Goal: Task Accomplishment & Management: Use online tool/utility

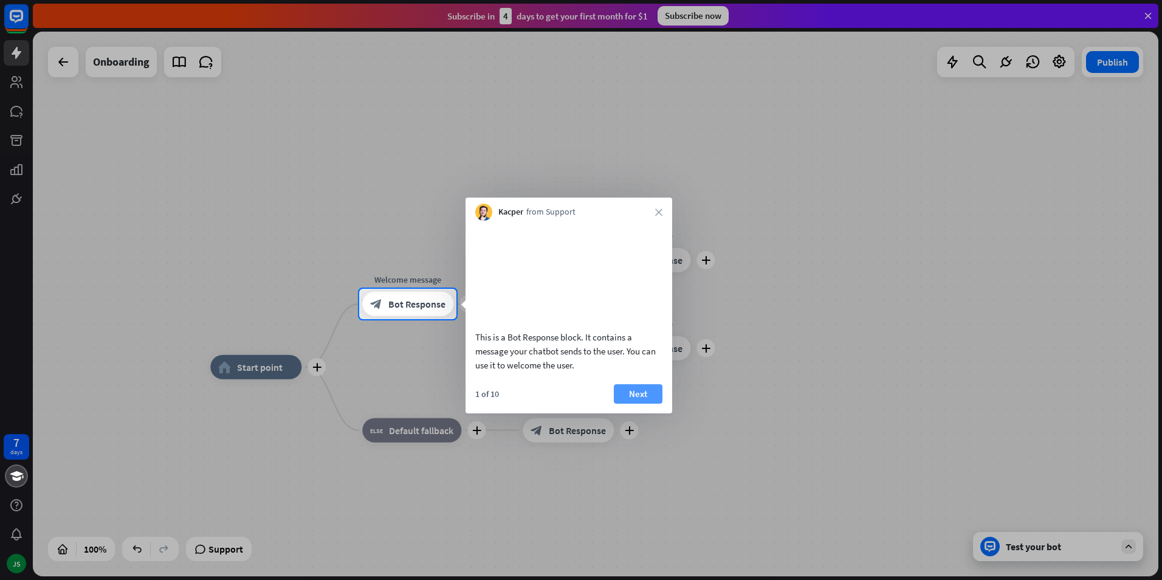
click at [627, 393] on button "Next" at bounding box center [638, 393] width 49 height 19
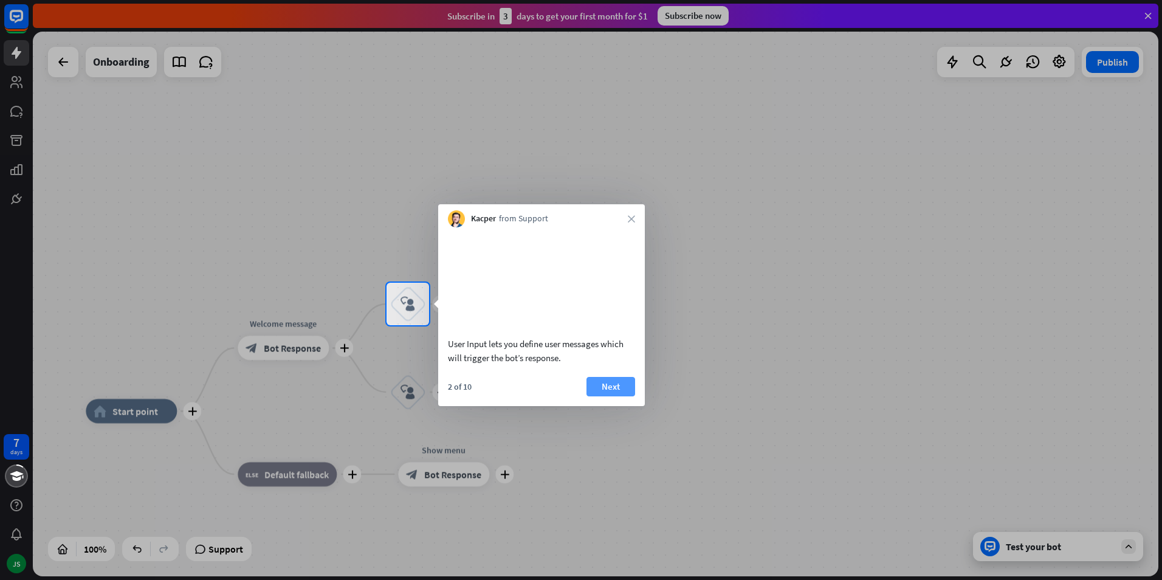
click at [626, 387] on button "Next" at bounding box center [610, 386] width 49 height 19
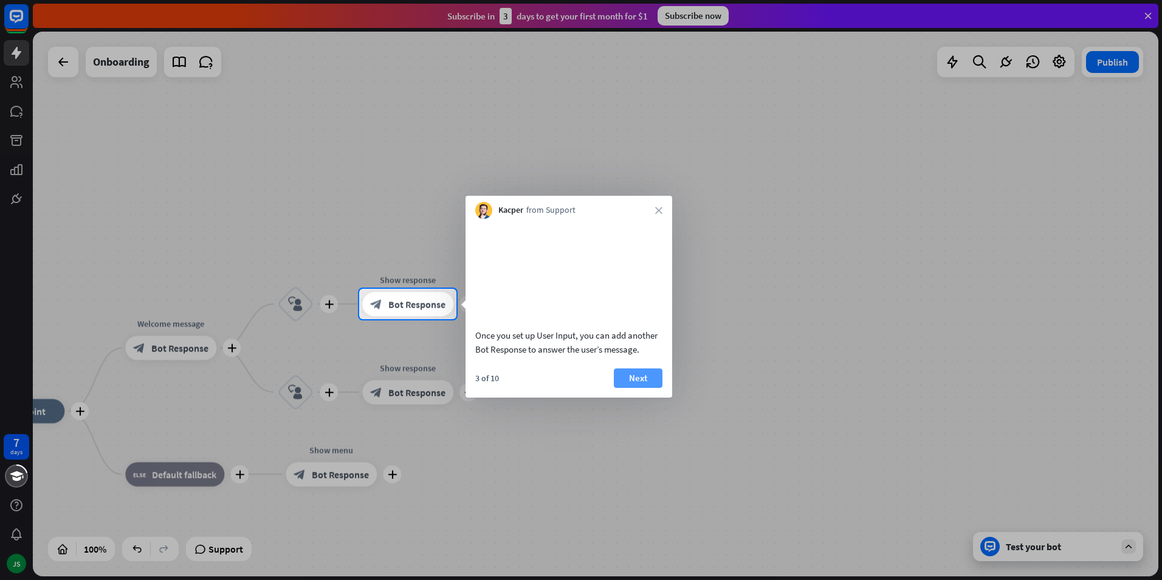
click at [625, 384] on button "Next" at bounding box center [638, 377] width 49 height 19
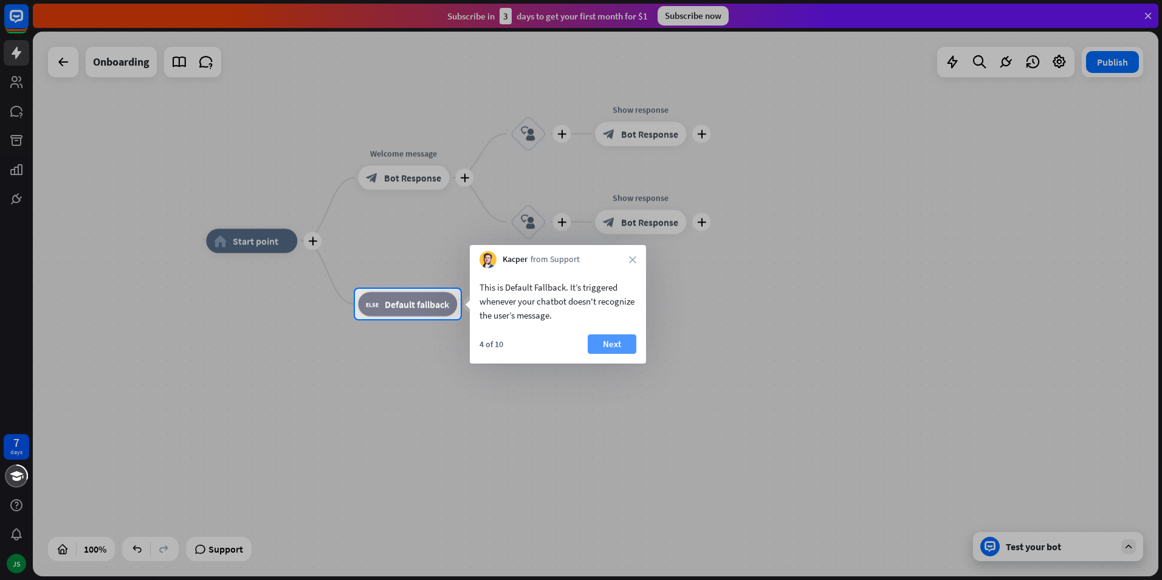
click at [619, 346] on button "Next" at bounding box center [612, 343] width 49 height 19
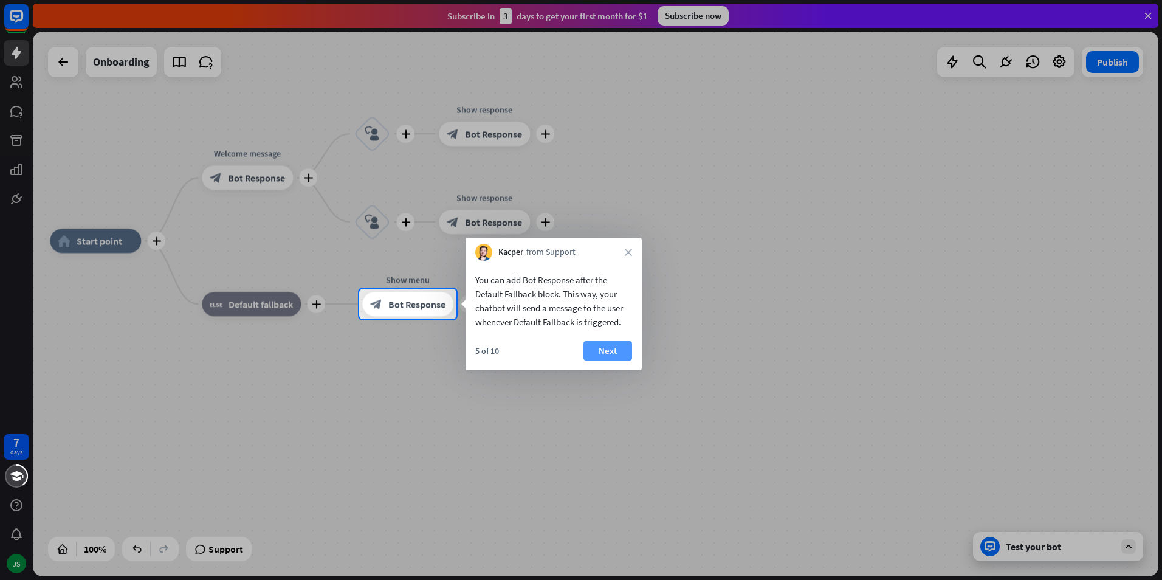
click at [615, 357] on button "Next" at bounding box center [607, 350] width 49 height 19
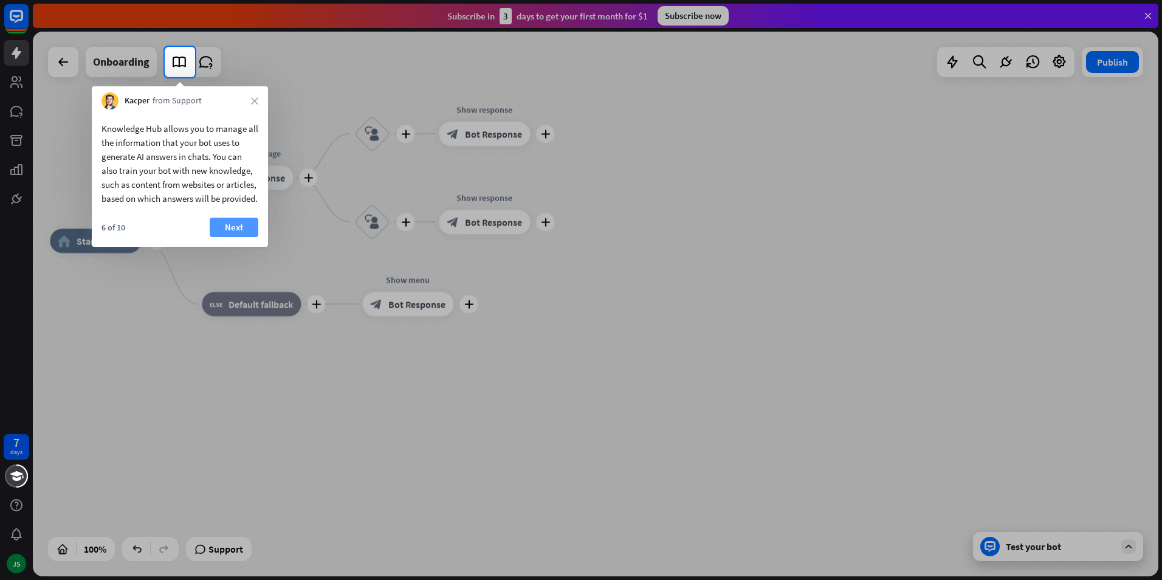
click at [236, 237] on button "Next" at bounding box center [234, 227] width 49 height 19
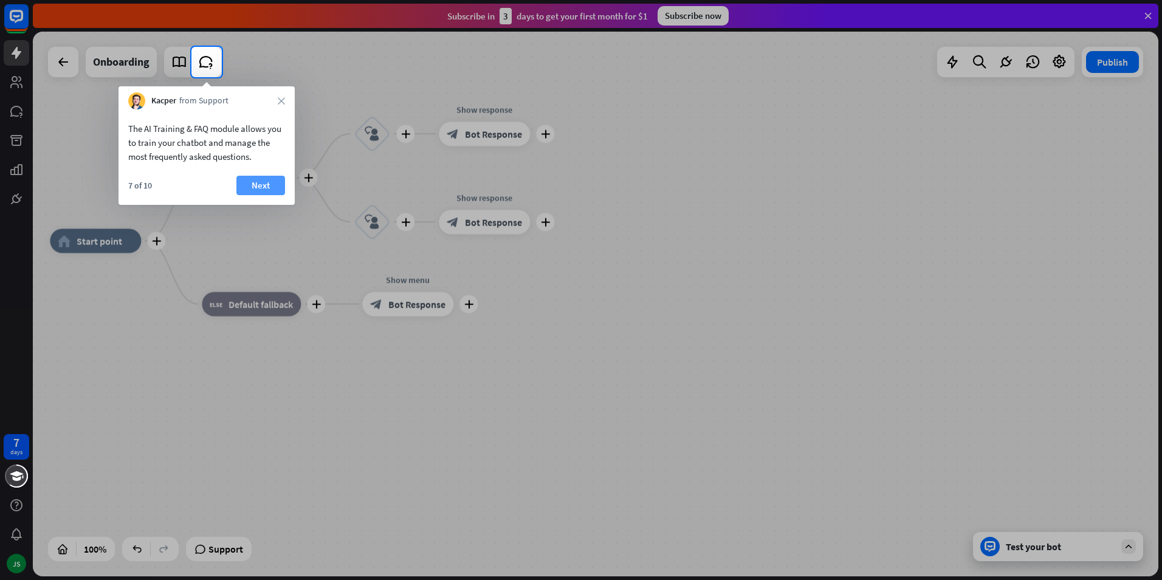
click at [265, 189] on button "Next" at bounding box center [260, 185] width 49 height 19
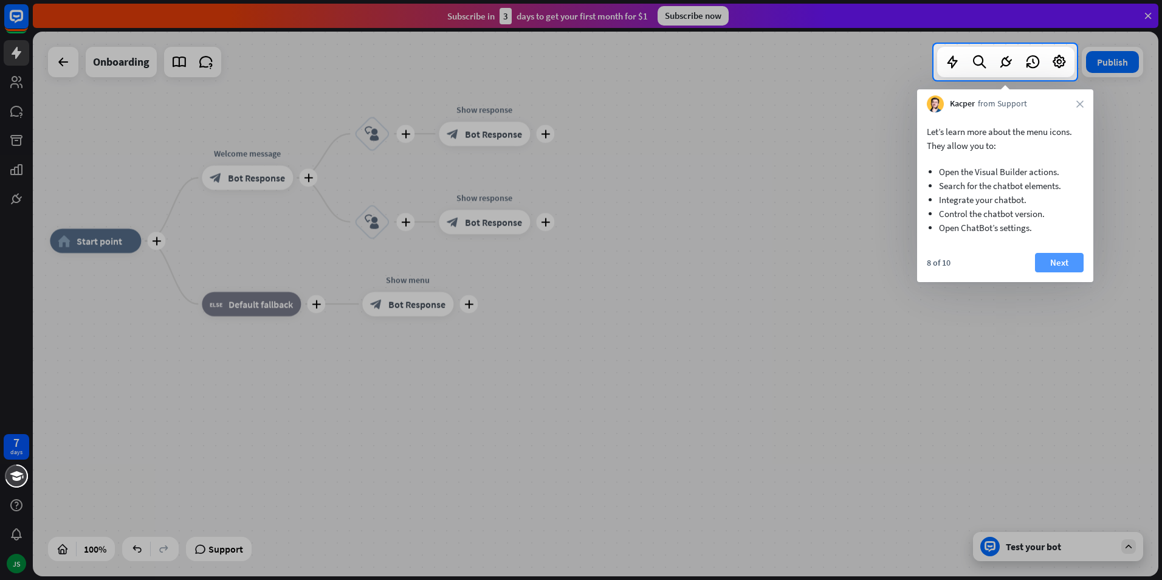
click at [1065, 264] on button "Next" at bounding box center [1059, 262] width 49 height 19
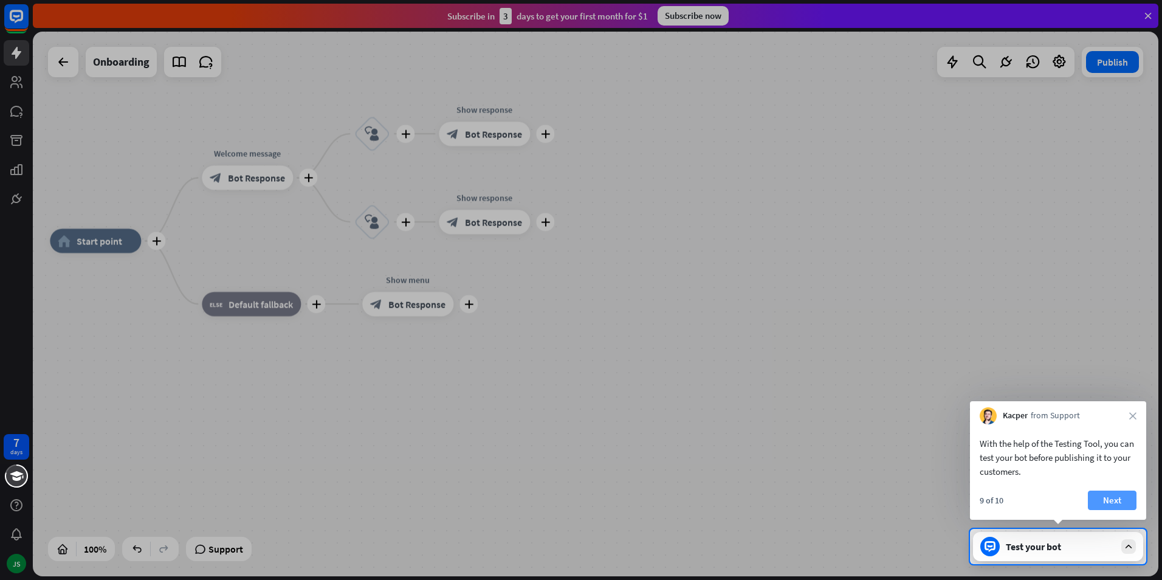
click at [1116, 503] on button "Next" at bounding box center [1112, 499] width 49 height 19
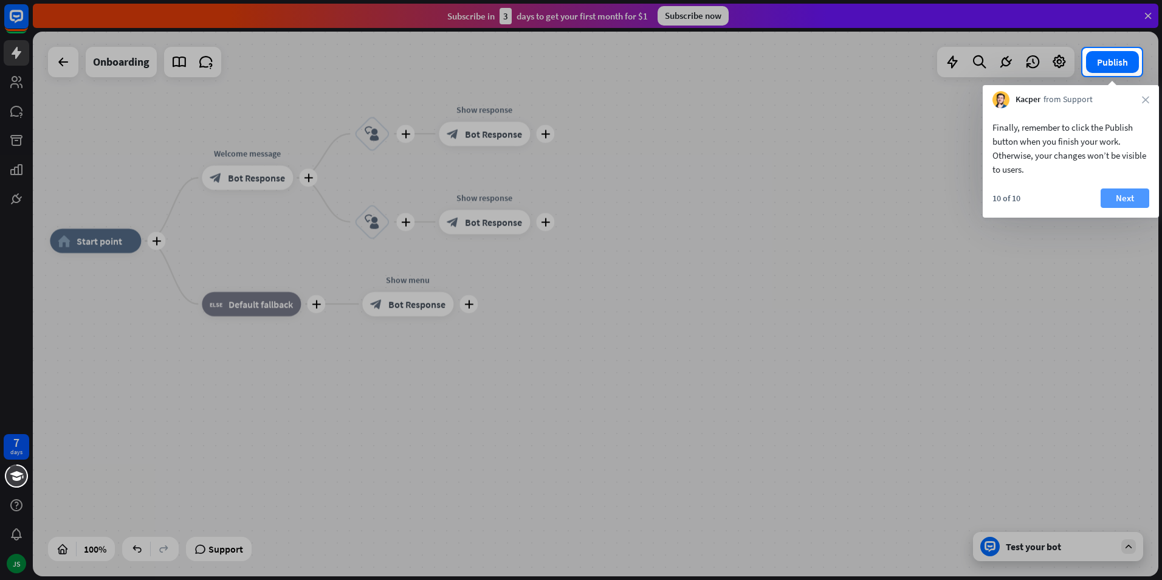
click at [1120, 190] on button "Next" at bounding box center [1125, 197] width 49 height 19
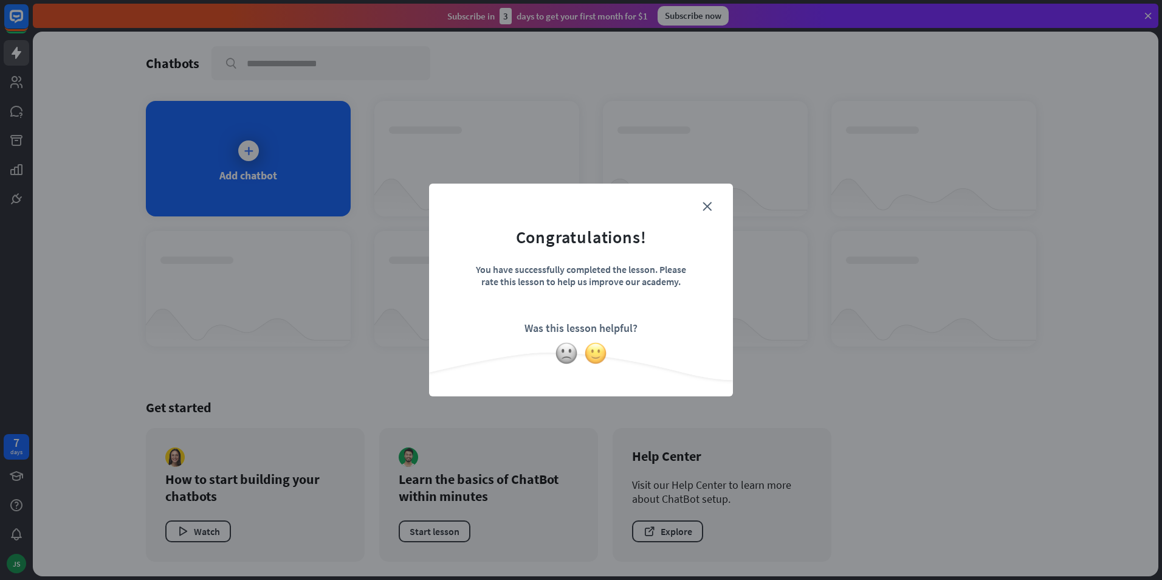
click at [589, 357] on img at bounding box center [595, 353] width 23 height 23
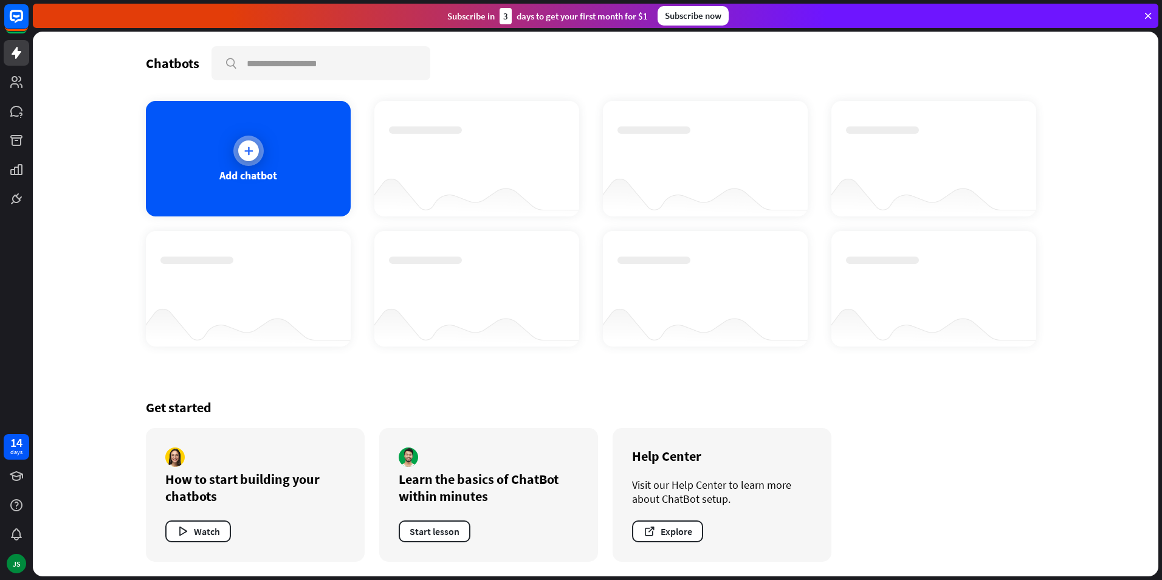
click at [250, 176] on div "Add chatbot" at bounding box center [248, 175] width 58 height 14
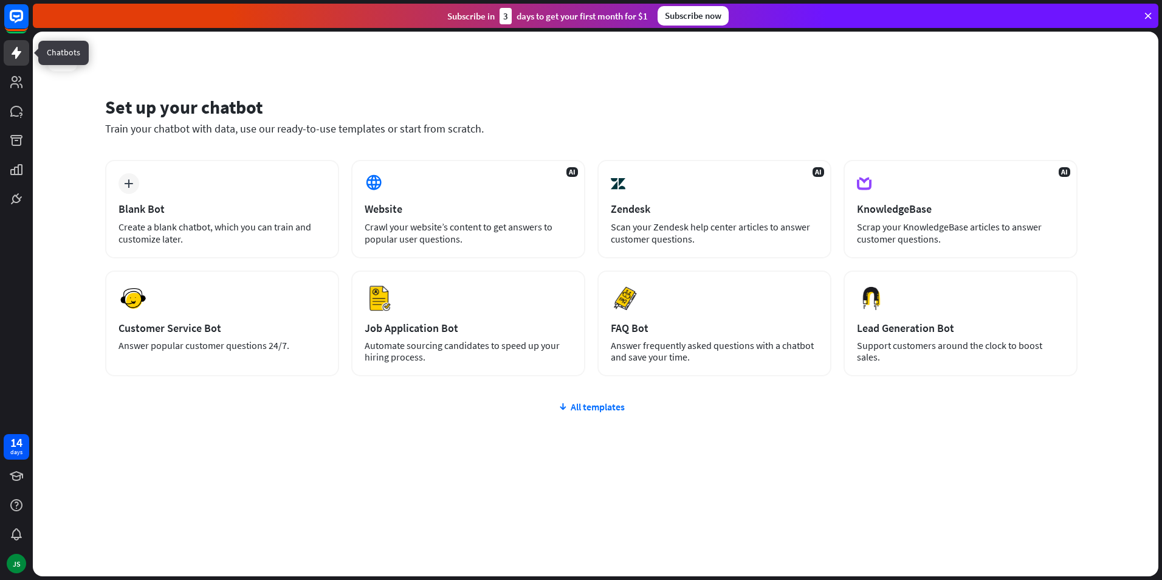
click at [15, 58] on icon at bounding box center [17, 53] width 10 height 12
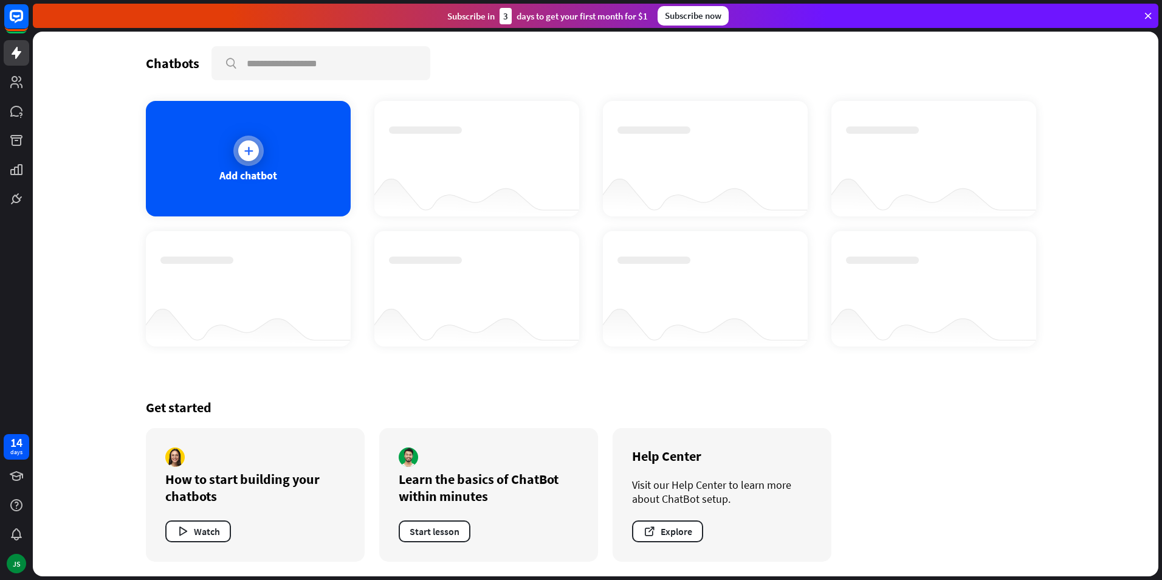
click at [246, 163] on div at bounding box center [248, 151] width 30 height 30
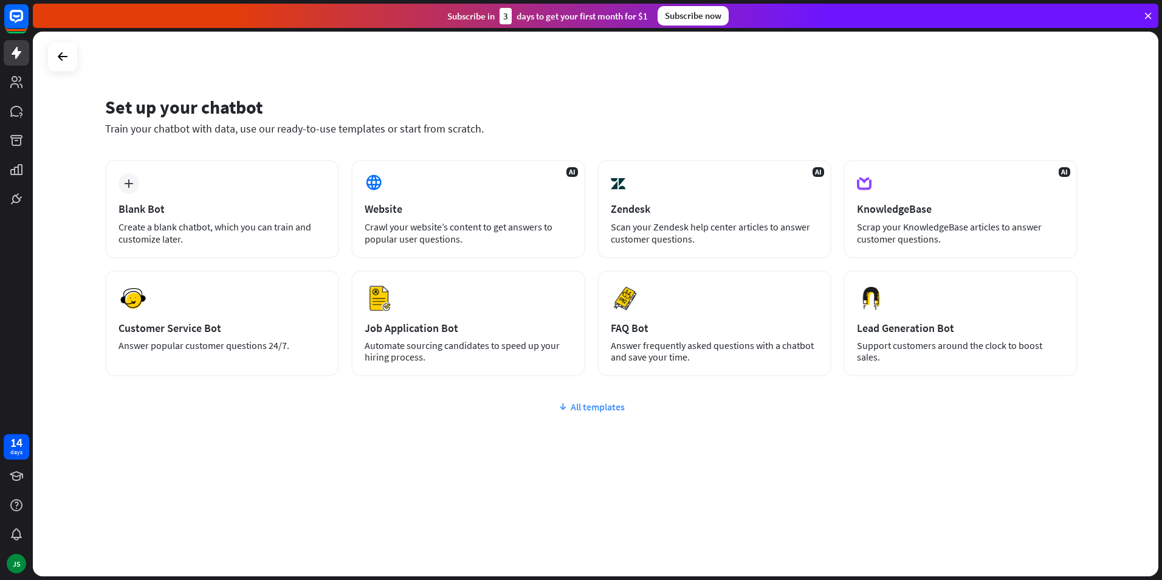
click at [564, 408] on icon at bounding box center [563, 406] width 10 height 12
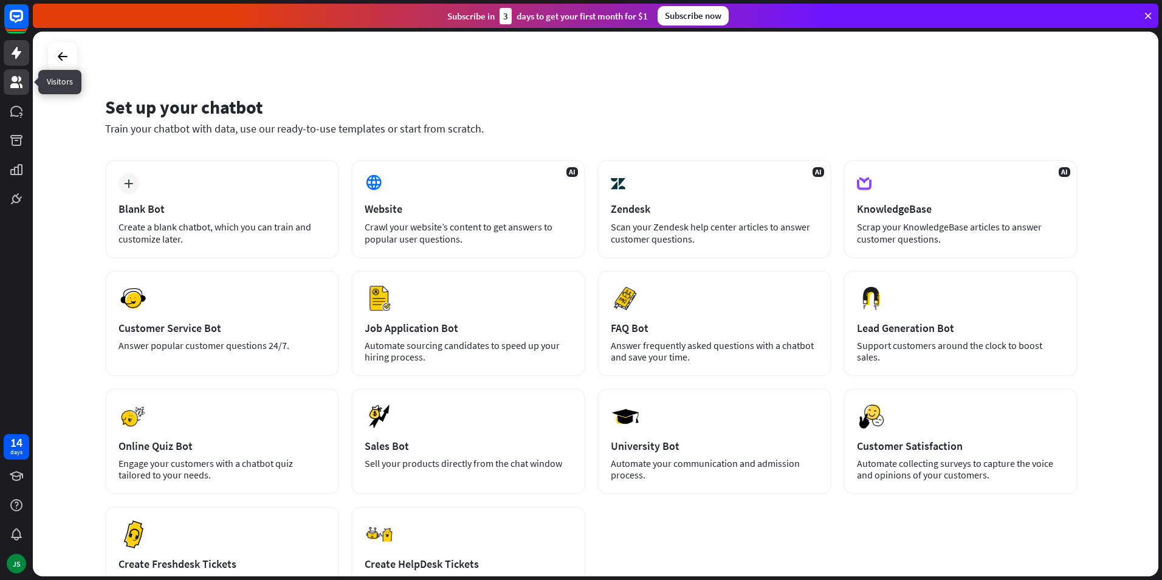
click at [14, 84] on icon at bounding box center [16, 82] width 12 height 12
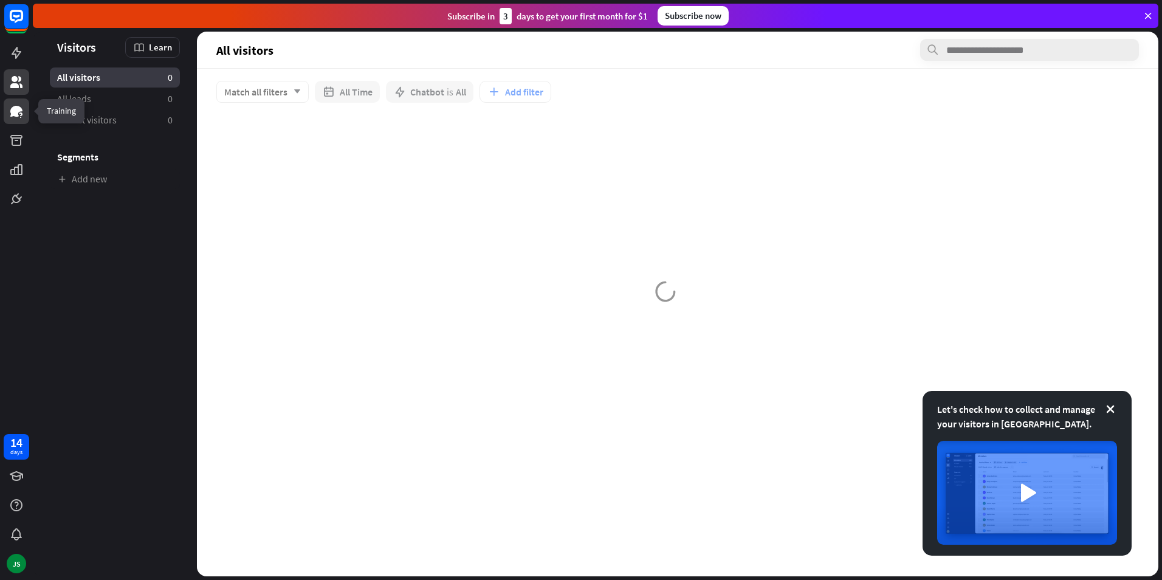
click at [19, 112] on icon at bounding box center [16, 111] width 15 height 15
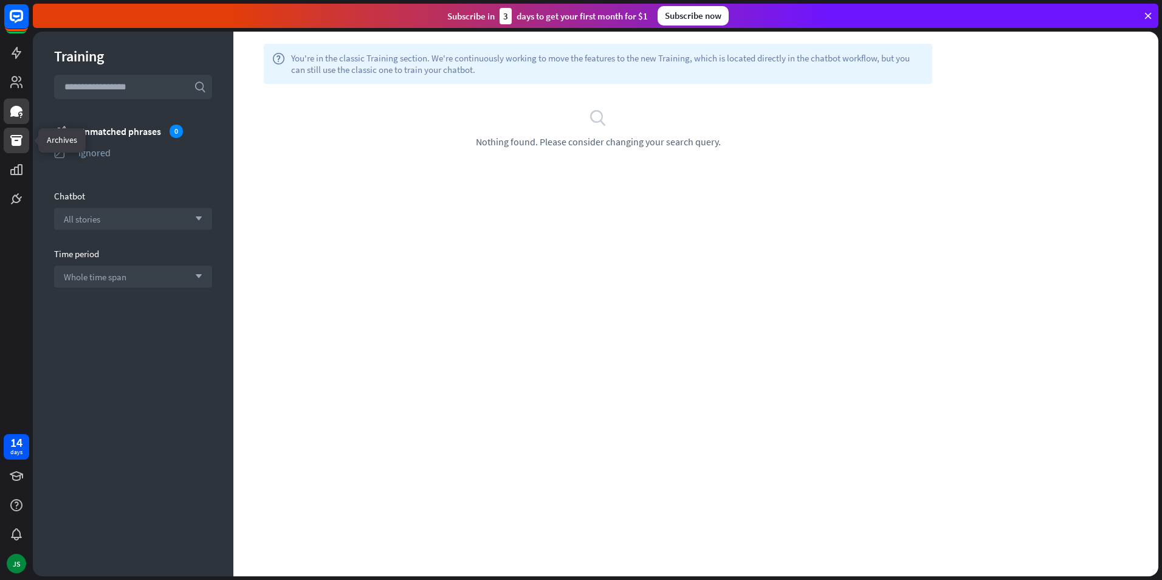
click at [16, 149] on link at bounding box center [17, 141] width 26 height 26
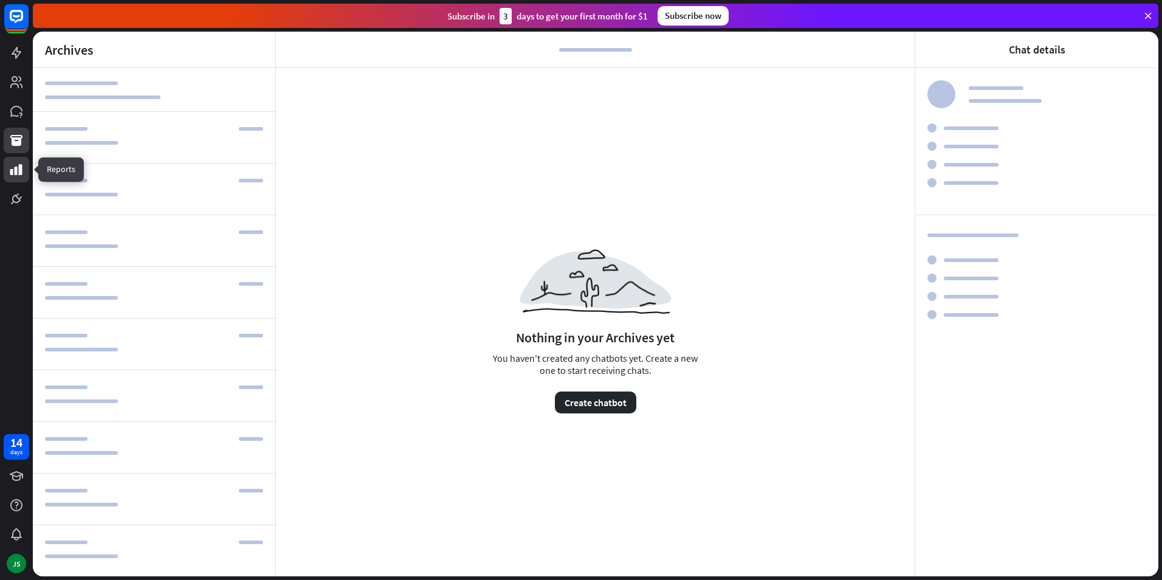
click at [17, 173] on icon at bounding box center [16, 169] width 12 height 11
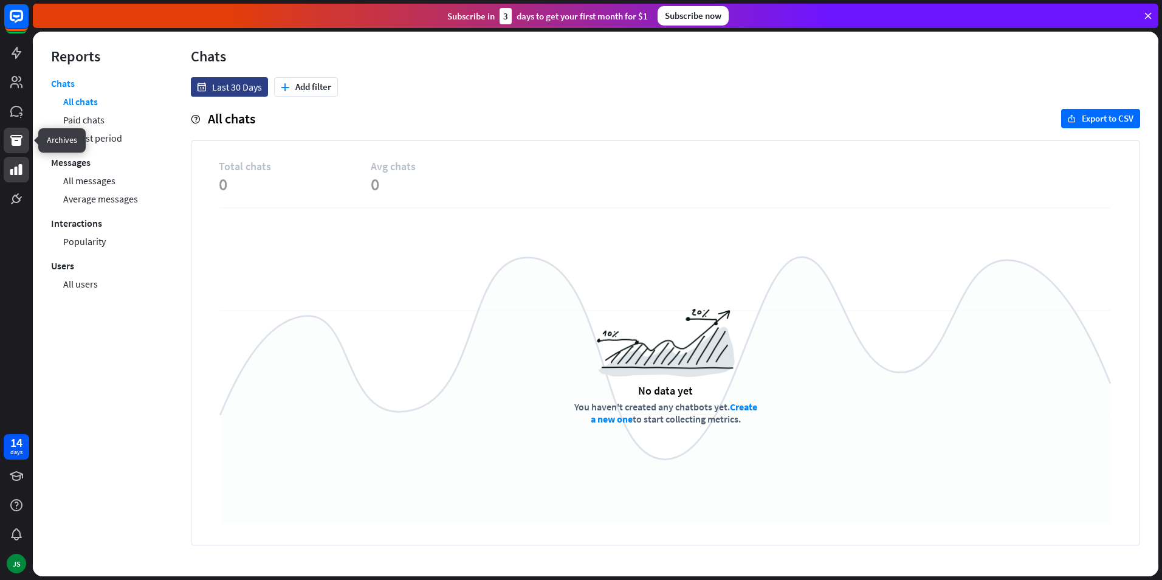
click at [18, 139] on icon at bounding box center [16, 140] width 12 height 11
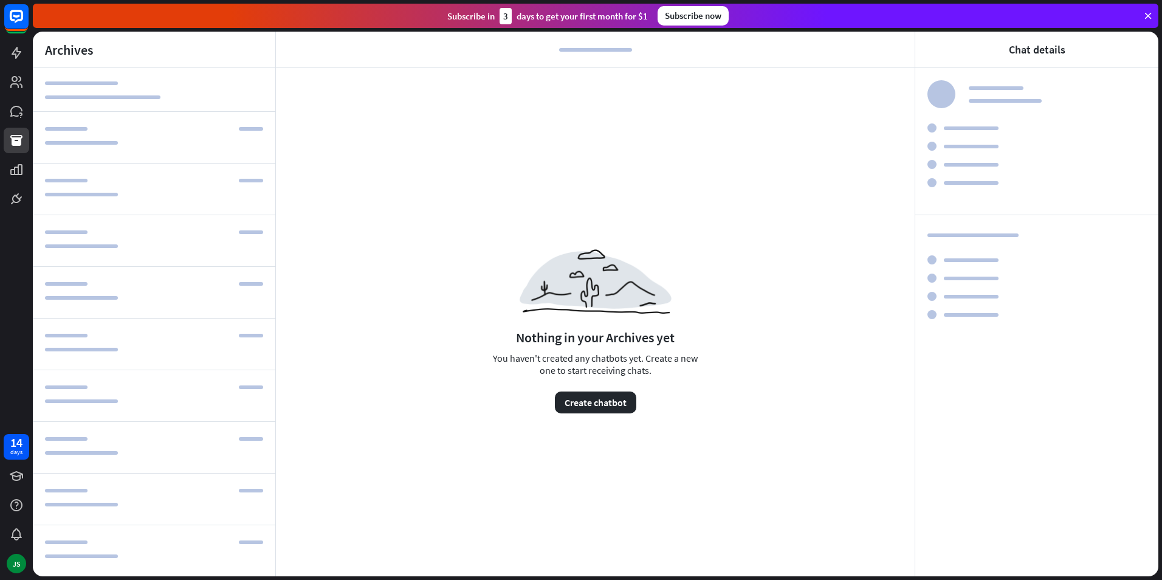
click at [507, 20] on div "3" at bounding box center [506, 16] width 12 height 16
click at [603, 24] on div "Subscribe in 3 days to get your first month for $1" at bounding box center [547, 16] width 201 height 16
click at [16, 15] on rect at bounding box center [16, 16] width 27 height 27
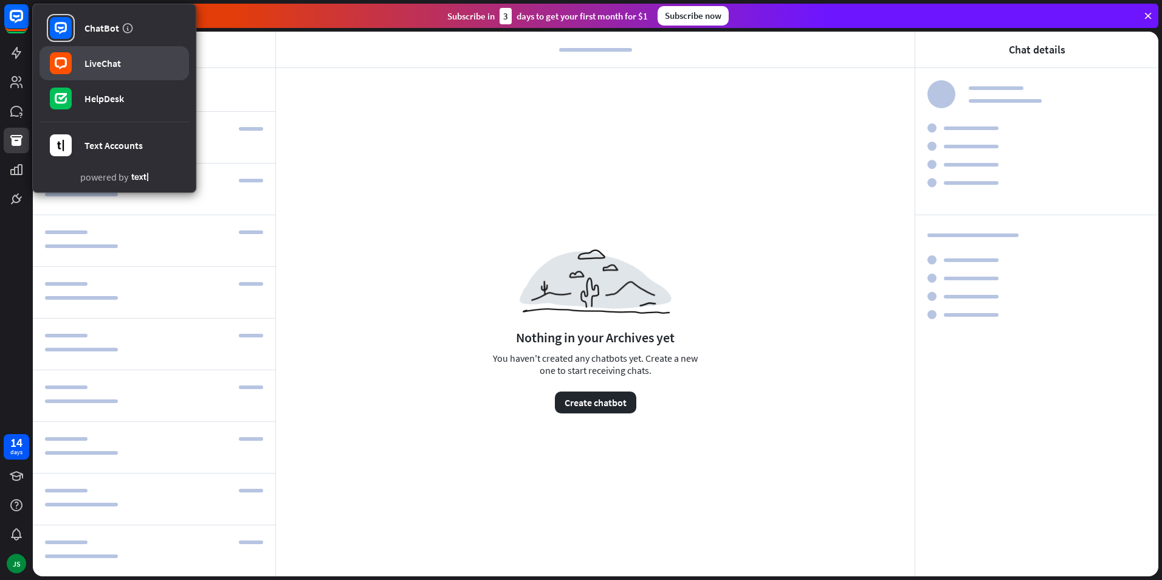
click at [62, 63] on rect at bounding box center [61, 63] width 22 height 22
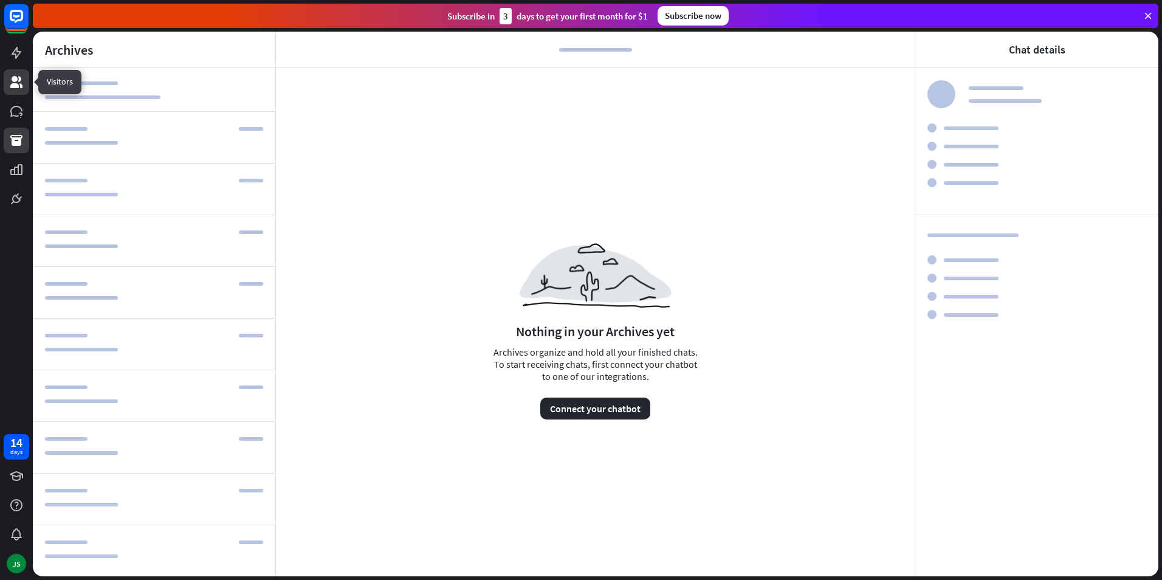
click at [13, 84] on icon at bounding box center [16, 82] width 12 height 12
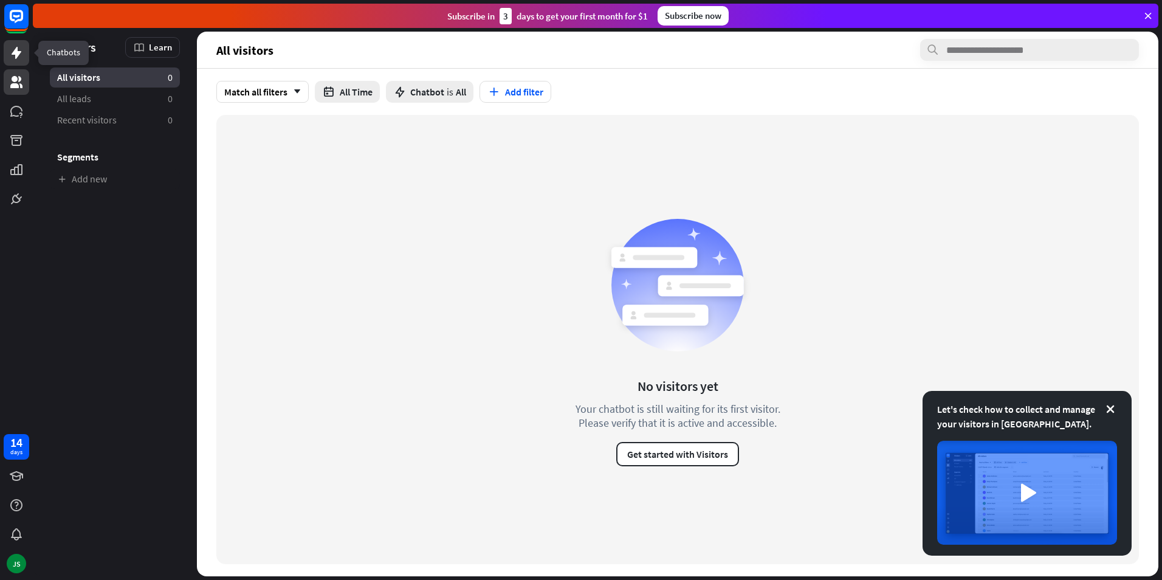
click at [18, 53] on icon at bounding box center [17, 53] width 10 height 12
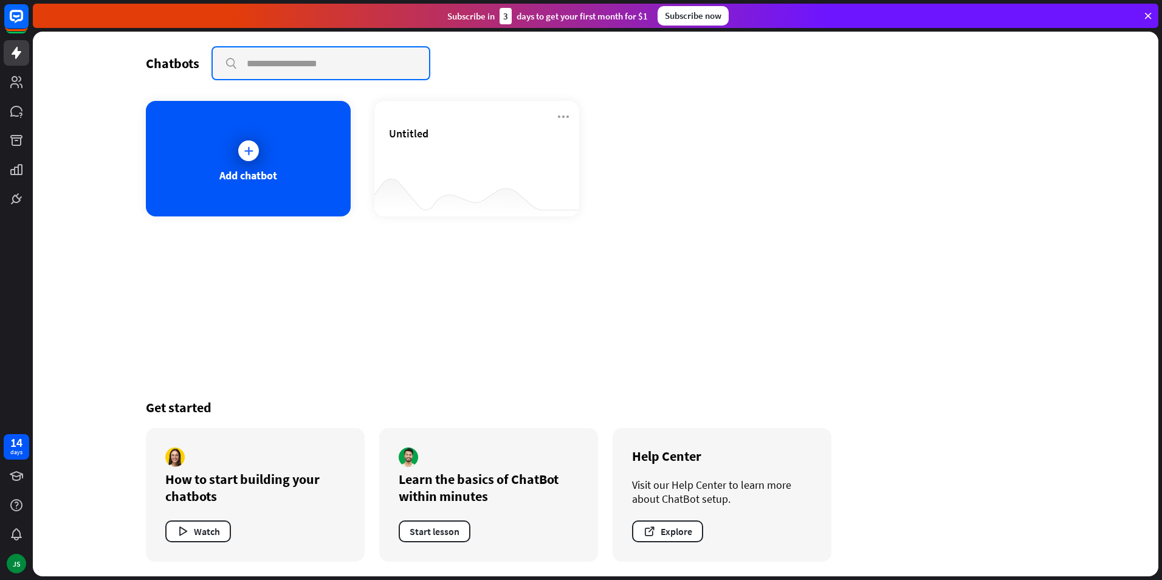
click at [294, 67] on input "text" at bounding box center [321, 63] width 216 height 32
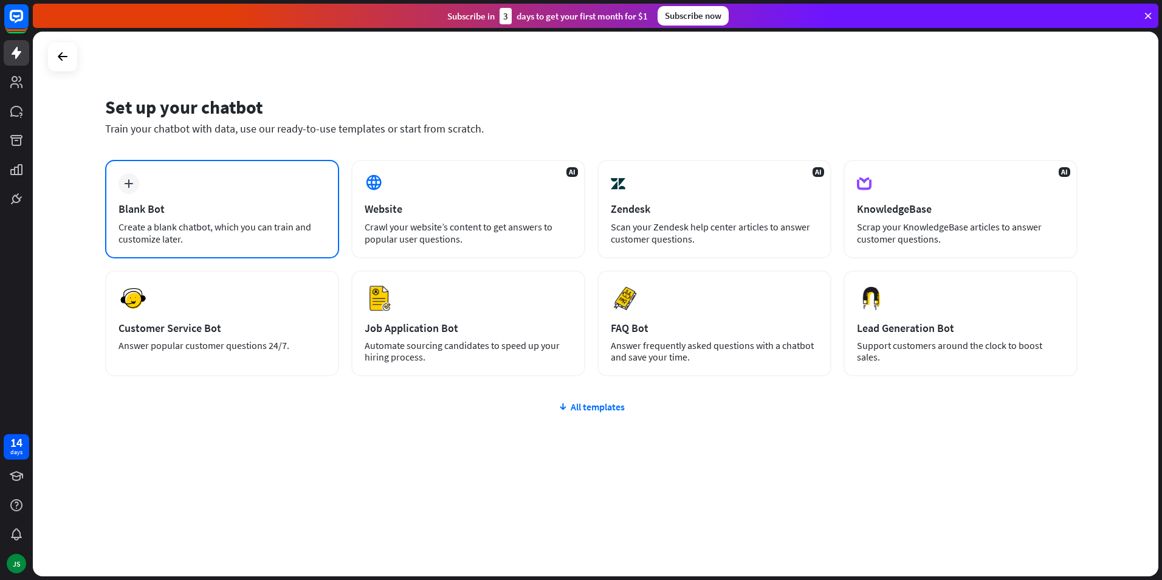
click at [216, 240] on div "Create a blank chatbot, which you can train and customize later." at bounding box center [222, 233] width 207 height 24
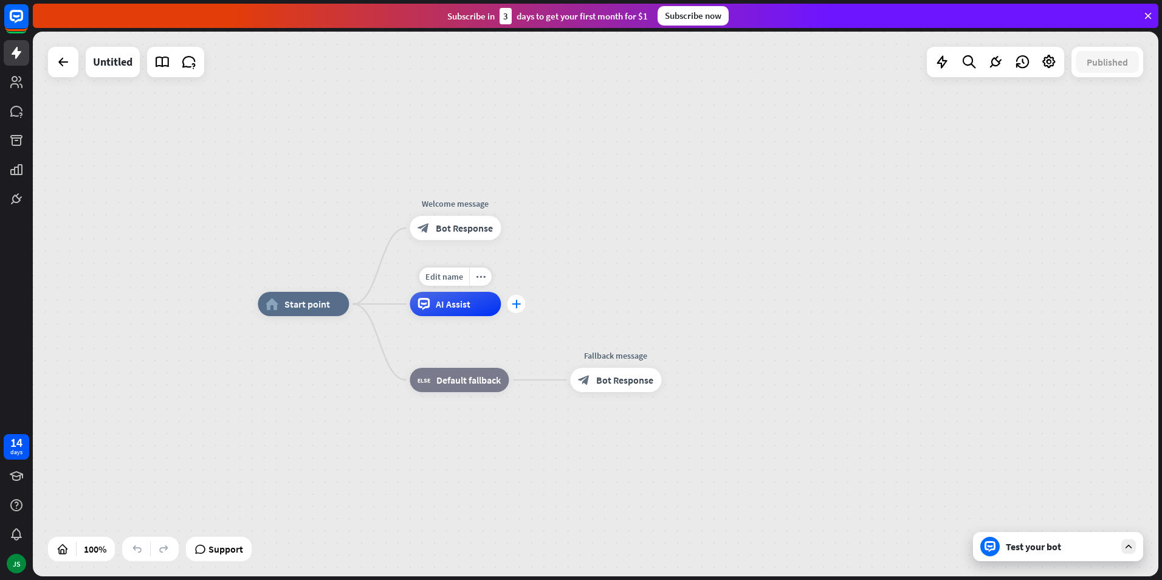
click at [514, 308] on div "plus" at bounding box center [516, 304] width 18 height 18
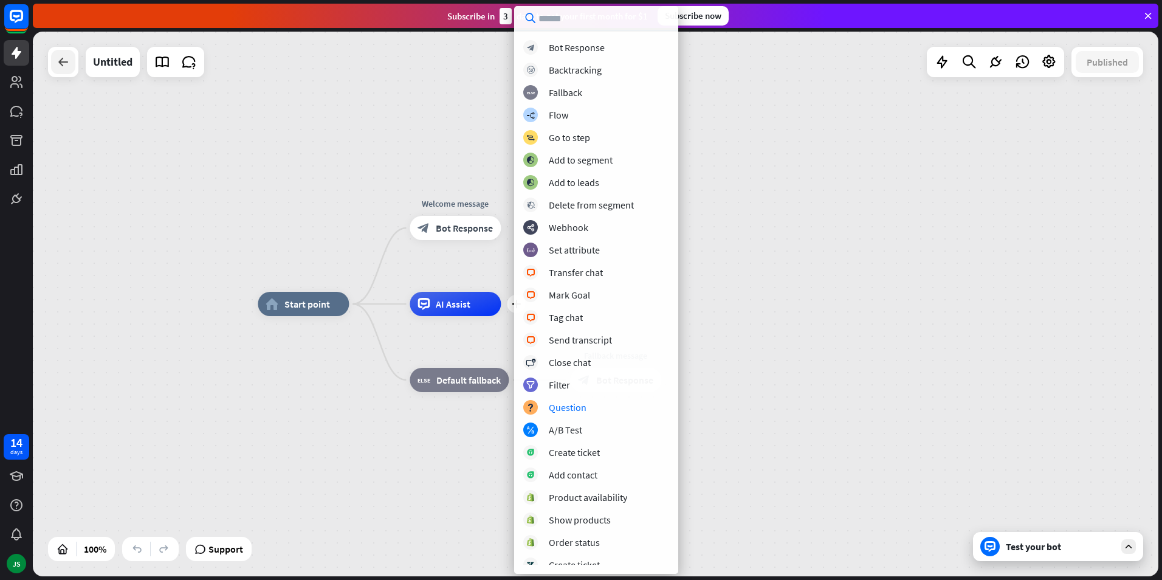
click at [61, 65] on icon at bounding box center [63, 62] width 15 height 15
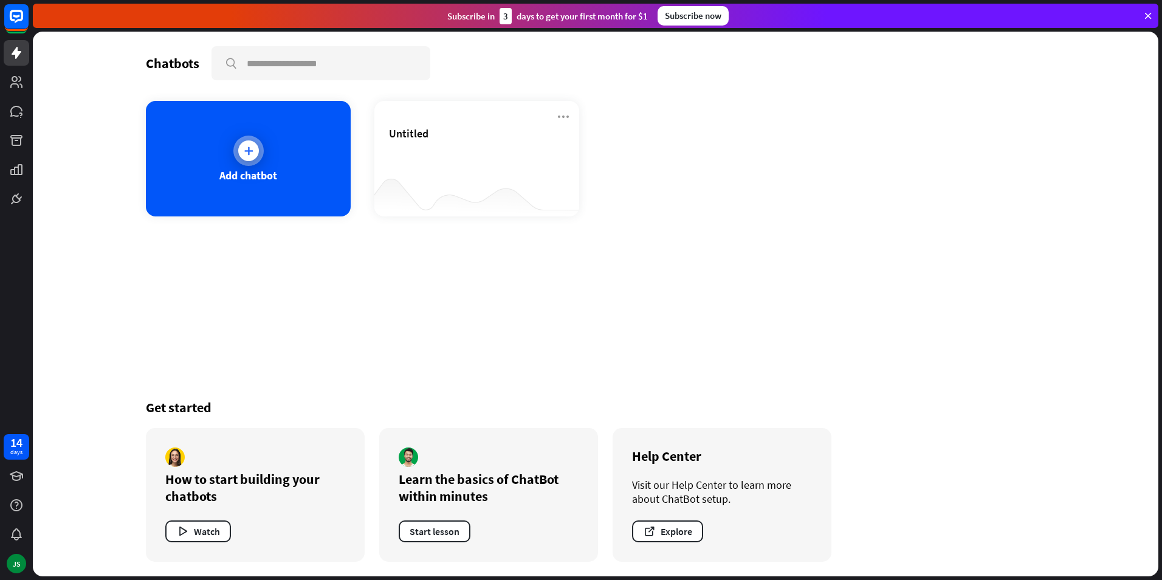
click at [251, 155] on icon at bounding box center [248, 151] width 12 height 12
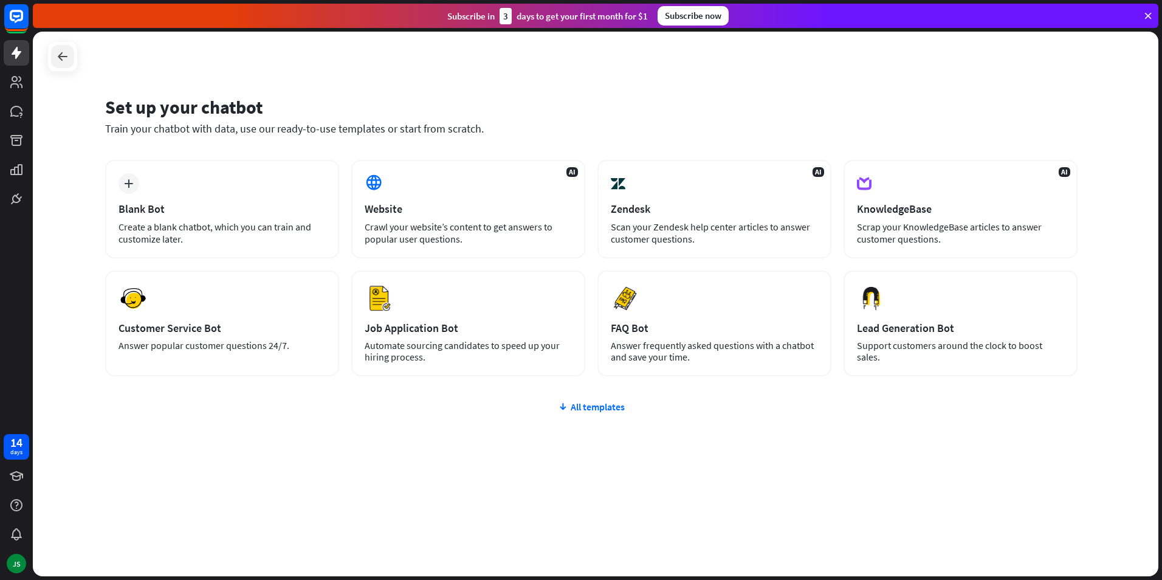
click at [58, 61] on icon at bounding box center [62, 56] width 15 height 15
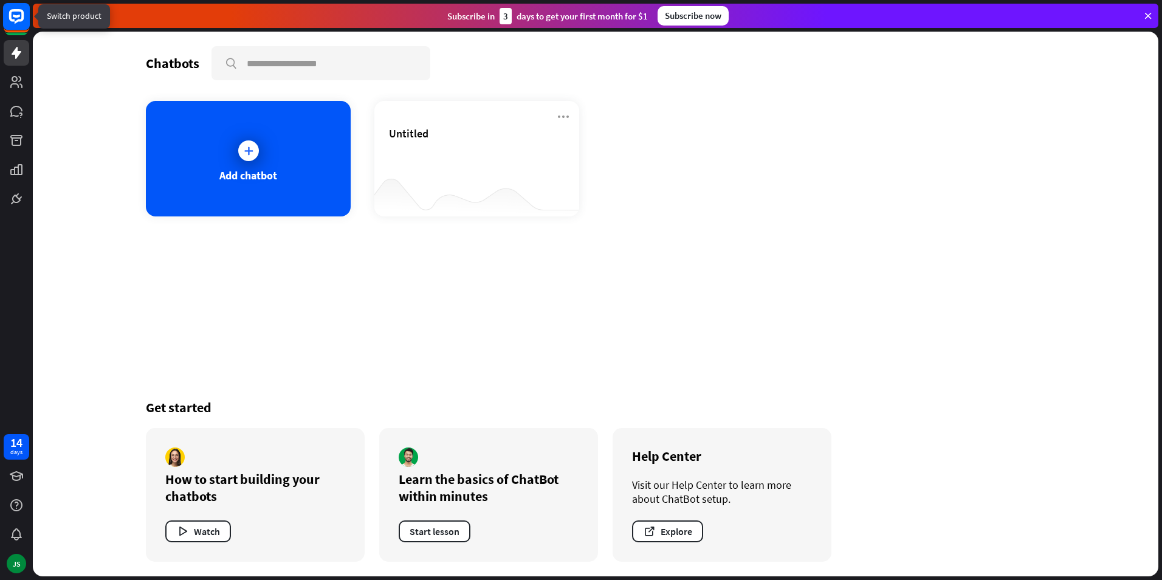
click at [16, 19] on rect at bounding box center [16, 16] width 27 height 27
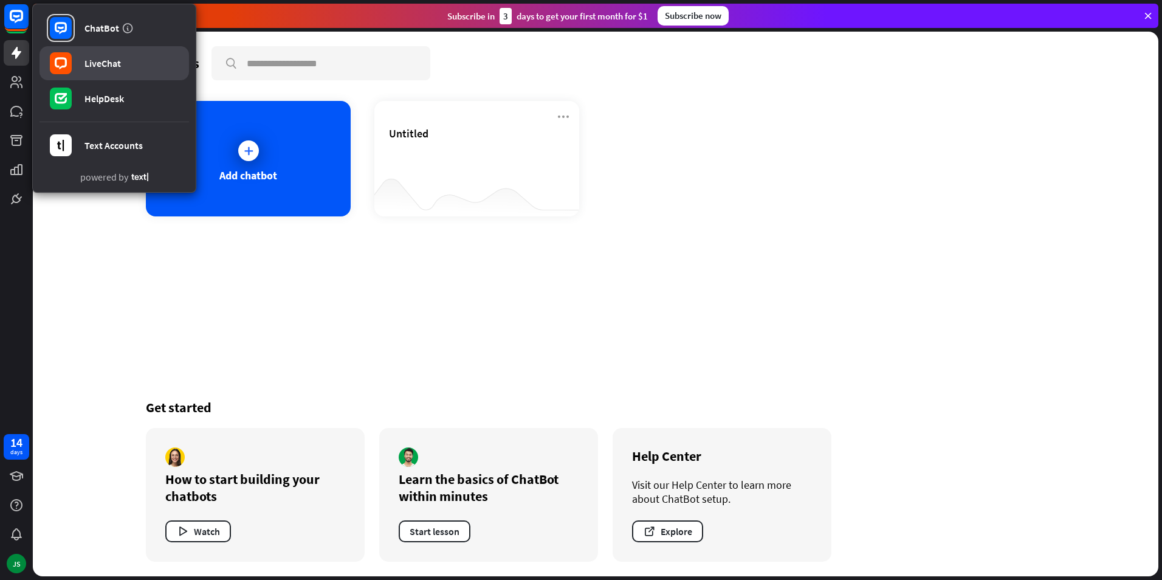
click at [66, 67] on icon at bounding box center [61, 63] width 12 height 12
